Goal: Communication & Community: Answer question/provide support

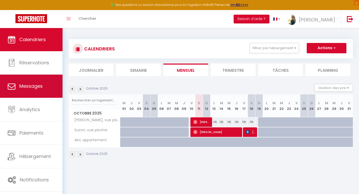
click at [35, 90] on link "Messages" at bounding box center [31, 86] width 62 height 23
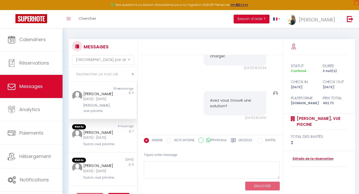
scroll to position [2815, 0]
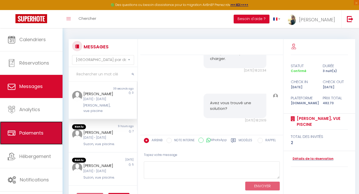
click at [30, 136] on span "Paiements" at bounding box center [31, 133] width 24 height 6
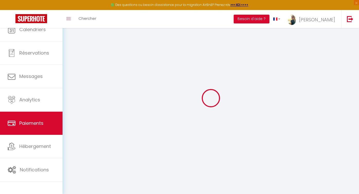
select select "2"
select select "0"
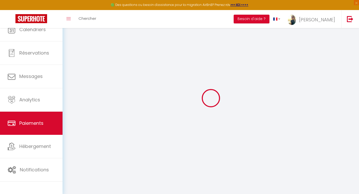
select select "0"
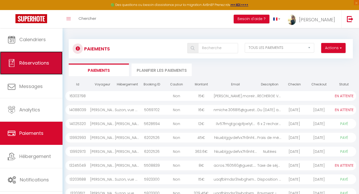
click at [37, 64] on span "Réservations" at bounding box center [34, 63] width 30 height 6
select select "not_cancelled"
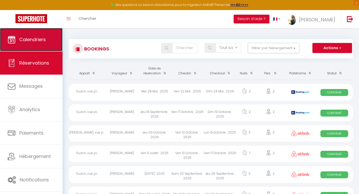
click at [37, 39] on span "Calendriers" at bounding box center [32, 39] width 26 height 6
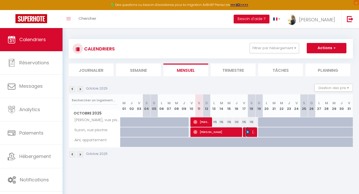
click at [253, 133] on span "[PERSON_NAME]" at bounding box center [251, 132] width 10 height 10
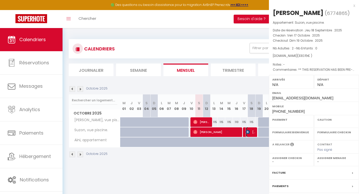
select select "OK"
select select "KO"
select select "0"
select select "1"
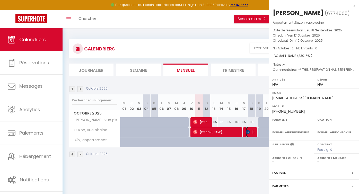
select select
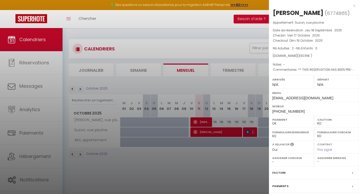
click at [293, 14] on div "[PERSON_NAME]" at bounding box center [298, 13] width 51 height 8
click at [251, 130] on div at bounding box center [179, 97] width 359 height 194
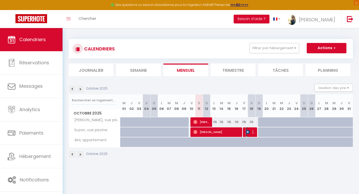
click at [251, 132] on span "[PERSON_NAME]" at bounding box center [251, 132] width 10 height 10
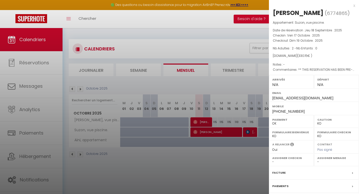
click at [251, 132] on div at bounding box center [179, 97] width 359 height 194
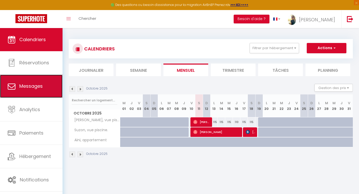
click at [31, 87] on span "Messages" at bounding box center [30, 86] width 23 height 6
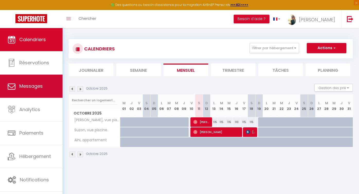
select select "message"
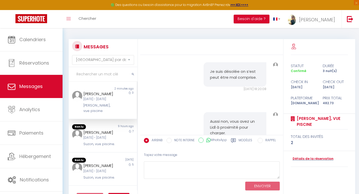
scroll to position [2741, 0]
click at [109, 136] on div "[DATE] - [DATE]" at bounding box center [99, 137] width 33 height 5
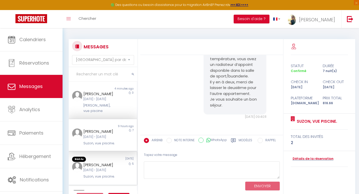
click at [97, 173] on div "[DATE] - [DATE]" at bounding box center [99, 170] width 33 height 5
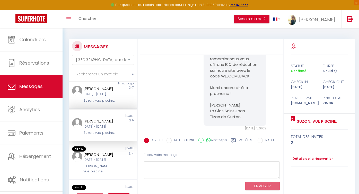
scroll to position [43, 0]
click at [107, 162] on div "[DATE] - [DATE]" at bounding box center [99, 159] width 33 height 5
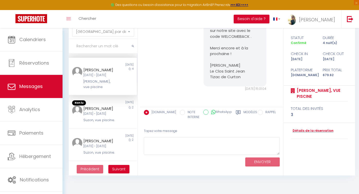
scroll to position [102, 0]
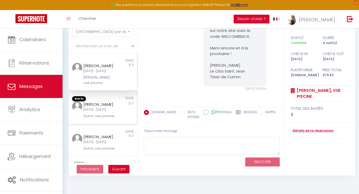
click at [111, 107] on div "[PERSON_NAME]" at bounding box center [99, 104] width 33 height 6
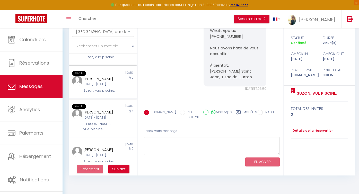
scroll to position [194, 0]
click at [112, 86] on div "[DATE] - [DATE]" at bounding box center [99, 83] width 33 height 5
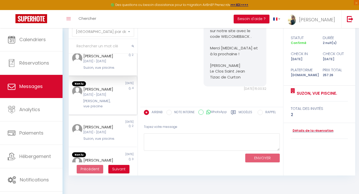
scroll to position [215, 0]
click at [109, 96] on div "[DATE] - [DATE]" at bounding box center [99, 93] width 33 height 5
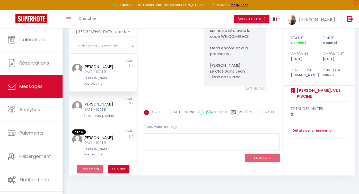
scroll to position [276, 0]
click at [106, 141] on div "[DATE] - [DATE]" at bounding box center [99, 142] width 33 height 5
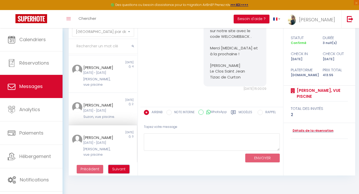
click at [118, 169] on span "Suivant" at bounding box center [118, 168] width 13 height 5
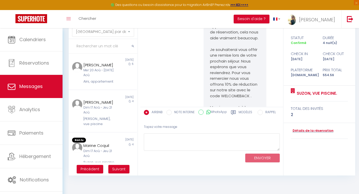
scroll to position [3668, 0]
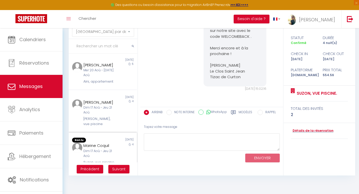
click at [115, 149] on div "Dim 17 Aoû - Jeu 21 Aoû" at bounding box center [99, 154] width 33 height 10
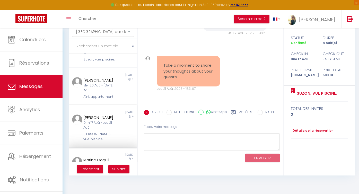
scroll to position [269, 0]
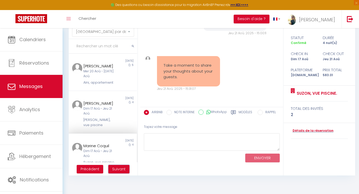
click at [118, 169] on span "Suivant" at bounding box center [118, 168] width 13 height 5
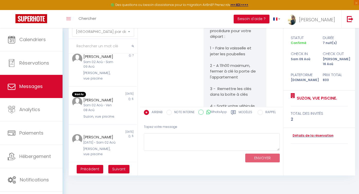
scroll to position [3238, 0]
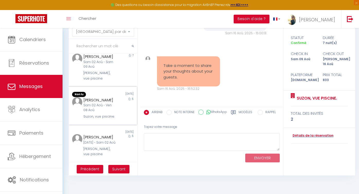
click at [100, 97] on div "[PERSON_NAME]" at bounding box center [99, 100] width 33 height 6
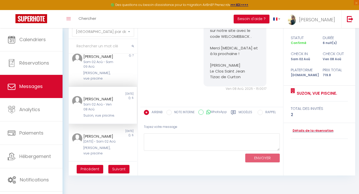
scroll to position [286, 0]
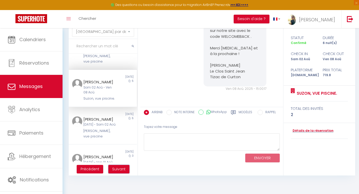
click at [123, 168] on span "Suivant" at bounding box center [118, 168] width 13 height 5
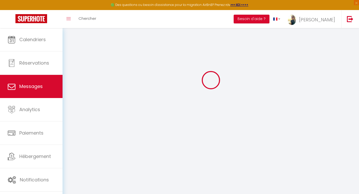
scroll to position [2340, 0]
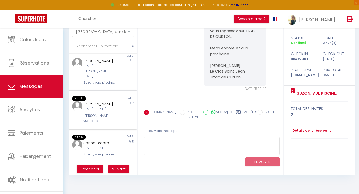
click at [100, 107] on div "[DATE] - [DATE]" at bounding box center [99, 109] width 33 height 5
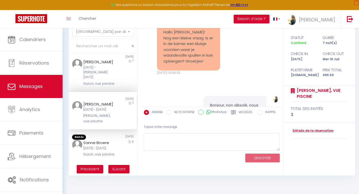
scroll to position [4993, 0]
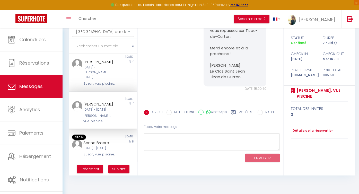
click at [100, 146] on div "[DATE] - [DATE]" at bounding box center [99, 148] width 33 height 5
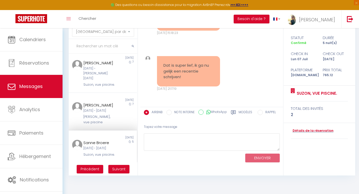
scroll to position [5317, 0]
click at [120, 171] on span "Suivant" at bounding box center [118, 168] width 13 height 5
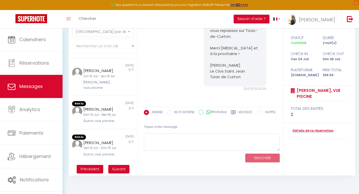
scroll to position [2945, 0]
click at [109, 106] on div "[PERSON_NAME]" at bounding box center [99, 109] width 33 height 6
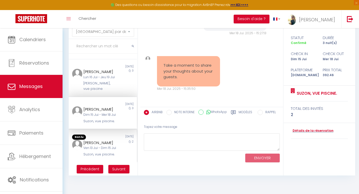
click at [110, 143] on div "[PERSON_NAME]" at bounding box center [99, 143] width 33 height 6
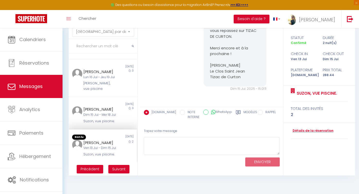
scroll to position [2954, 0]
click at [120, 170] on span "Suivant" at bounding box center [118, 168] width 13 height 5
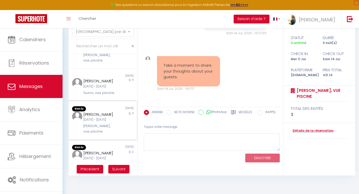
click at [100, 122] on div "[DATE] - [DATE]" at bounding box center [99, 119] width 33 height 5
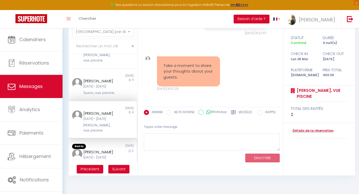
click at [104, 155] on div "[PERSON_NAME]" at bounding box center [99, 152] width 33 height 6
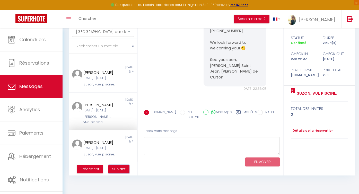
click at [118, 168] on span "Suivant" at bounding box center [118, 168] width 13 height 5
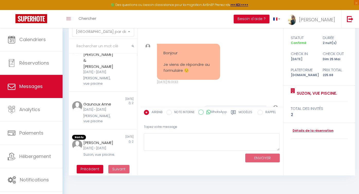
scroll to position [2562, 0]
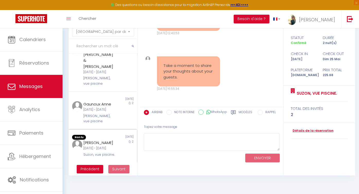
click at [106, 146] on div "[DATE] - [DATE]" at bounding box center [99, 148] width 33 height 5
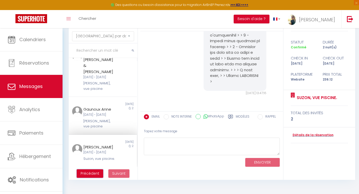
click at [95, 174] on span "Précédent" at bounding box center [89, 173] width 19 height 5
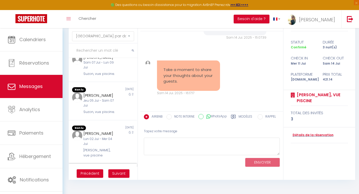
click at [100, 164] on div "Non lu [DATE] [PERSON_NAME] [DATE] - Lun 02 [PERSON_NAME], vue piscine 3" at bounding box center [103, 183] width 68 height 39
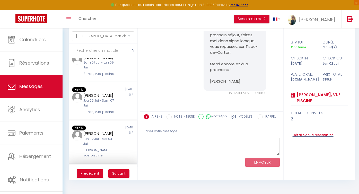
click at [100, 138] on div "Lun 02 Jui - Mer 04 Jui" at bounding box center [99, 142] width 33 height 10
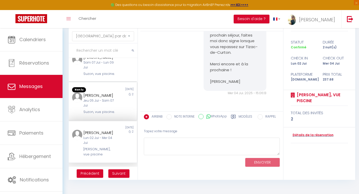
click at [98, 101] on div "Jeu 05 Jui - Sam 07 Jui" at bounding box center [99, 103] width 33 height 10
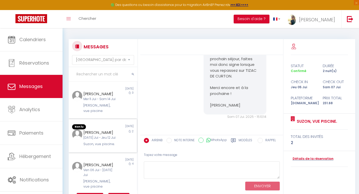
click at [100, 133] on div "[PERSON_NAME]" at bounding box center [99, 132] width 33 height 6
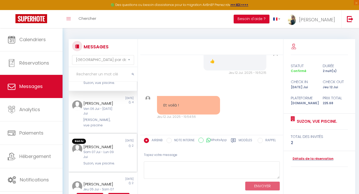
click at [119, 144] on div "[PERSON_NAME] [PERSON_NAME] 07 Jui - Lun 09 [PERSON_NAME], vue piscine." at bounding box center [100, 155] width 40 height 22
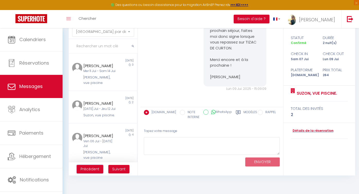
click at [94, 167] on span "Précédent" at bounding box center [89, 168] width 19 height 5
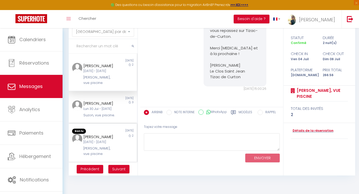
click at [104, 140] on div "[PERSON_NAME]" at bounding box center [99, 137] width 33 height 6
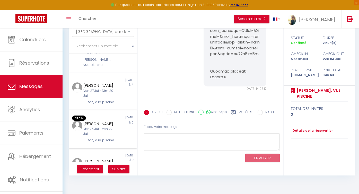
click at [106, 133] on div "Mer 25 Jui - Ven 27 Jui" at bounding box center [99, 132] width 33 height 10
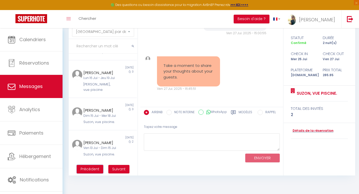
click at [91, 172] on button "Précédent" at bounding box center [90, 169] width 26 height 9
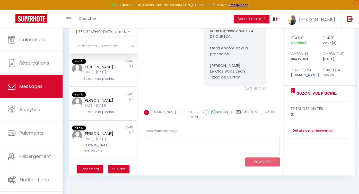
click at [111, 108] on div "[DATE] - [DATE]" at bounding box center [99, 105] width 33 height 5
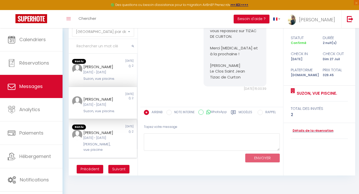
click at [109, 130] on div "[DATE]" at bounding box center [120, 126] width 34 height 5
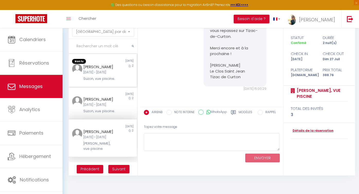
click at [105, 70] on div "[PERSON_NAME]" at bounding box center [99, 67] width 33 height 6
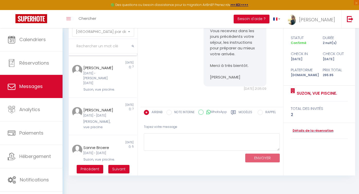
click at [110, 43] on div "[DATE] - [DATE]" at bounding box center [99, 41] width 33 height 5
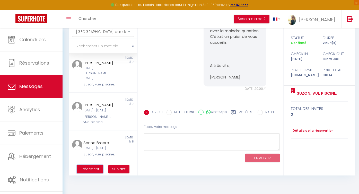
click at [94, 172] on button "Précédent" at bounding box center [90, 169] width 26 height 9
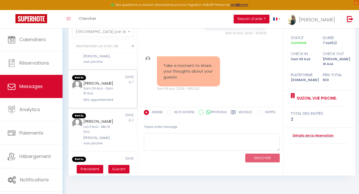
click at [109, 80] on div "[PERSON_NAME]" at bounding box center [99, 83] width 33 height 6
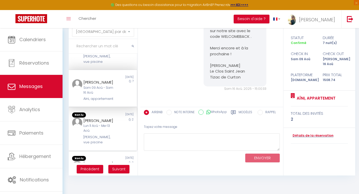
click at [104, 128] on div "Lun 11 Aoû - Mer 13 Aoû" at bounding box center [99, 128] width 33 height 10
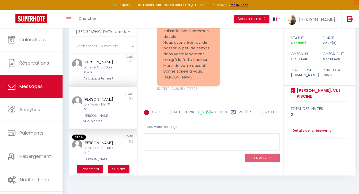
click at [104, 146] on div "Sam 09 Aoû - Lun 11 Aoû" at bounding box center [99, 151] width 33 height 10
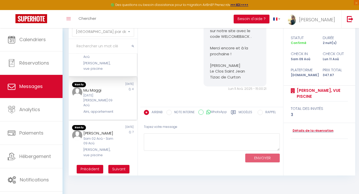
click at [113, 93] on div "[DATE] [PERSON_NAME] 09 Aoû" at bounding box center [99, 100] width 33 height 15
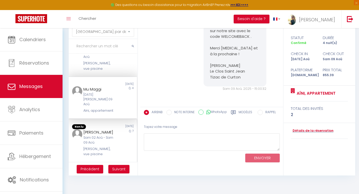
click at [113, 135] on div "Sam 02 Aoû - Sam 09 Aoû" at bounding box center [99, 140] width 33 height 10
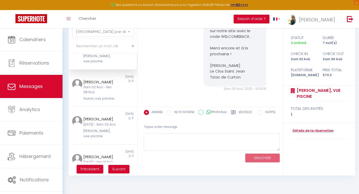
click at [92, 171] on button "Précédent" at bounding box center [90, 169] width 26 height 9
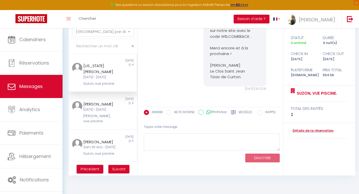
click at [98, 167] on span "Précédent" at bounding box center [89, 168] width 19 height 5
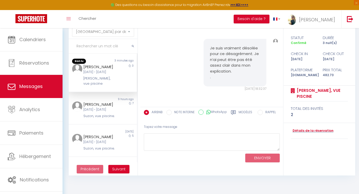
click at [107, 75] on div "[DATE] - [DATE]" at bounding box center [99, 72] width 33 height 5
click at [106, 72] on div "[DATE] - [DATE]" at bounding box center [99, 72] width 33 height 5
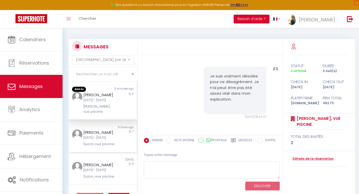
click at [96, 140] on div "[DATE] - [DATE]" at bounding box center [99, 137] width 33 height 5
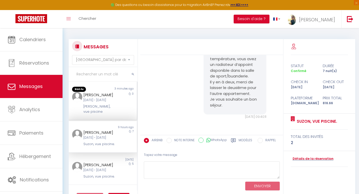
click at [95, 101] on div "[DATE] - [DATE]" at bounding box center [99, 100] width 33 height 5
